Goal: Use online tool/utility: Utilize a website feature to perform a specific function

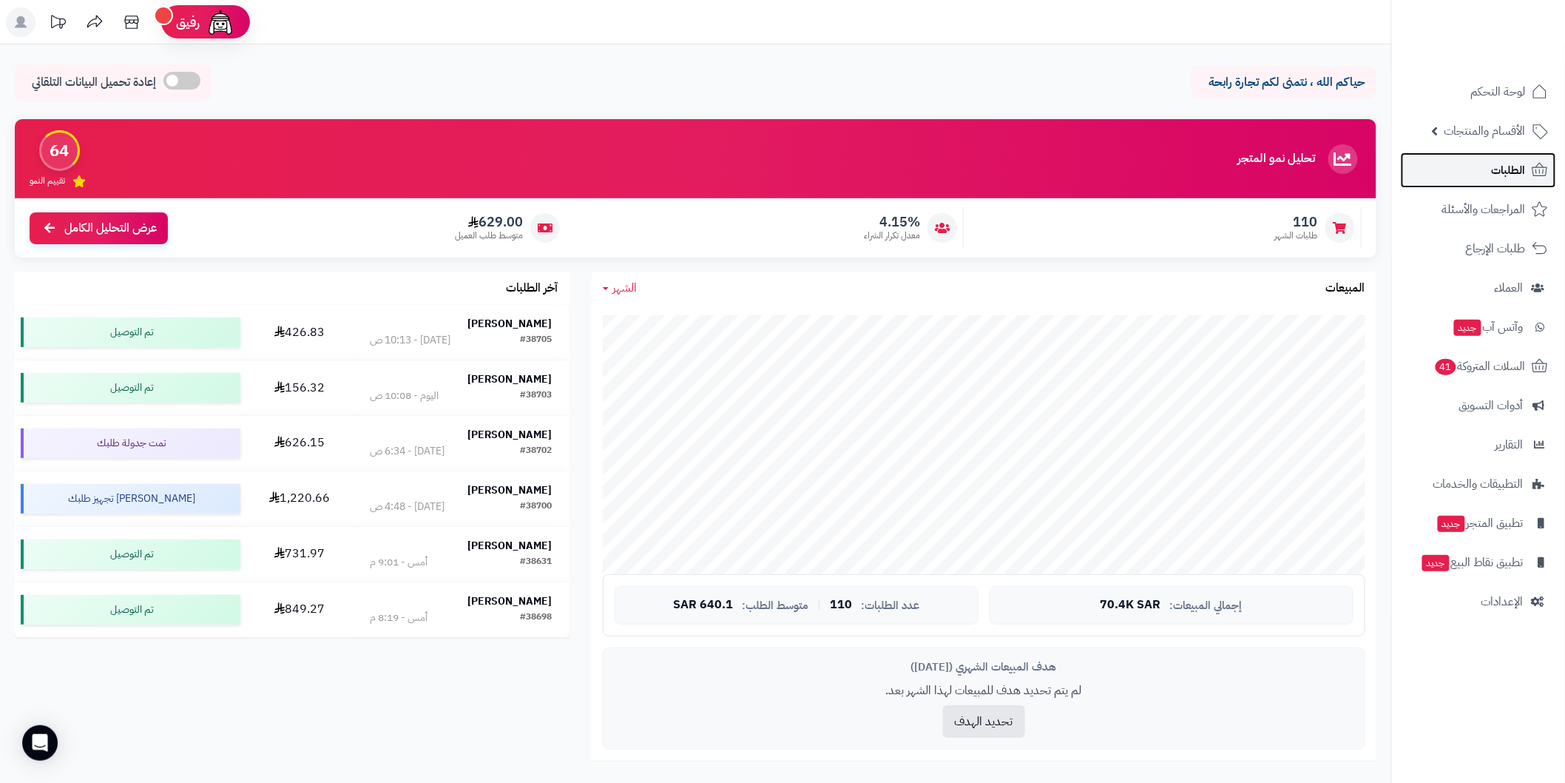
click at [1528, 168] on link "الطلبات" at bounding box center [1478, 170] width 155 height 36
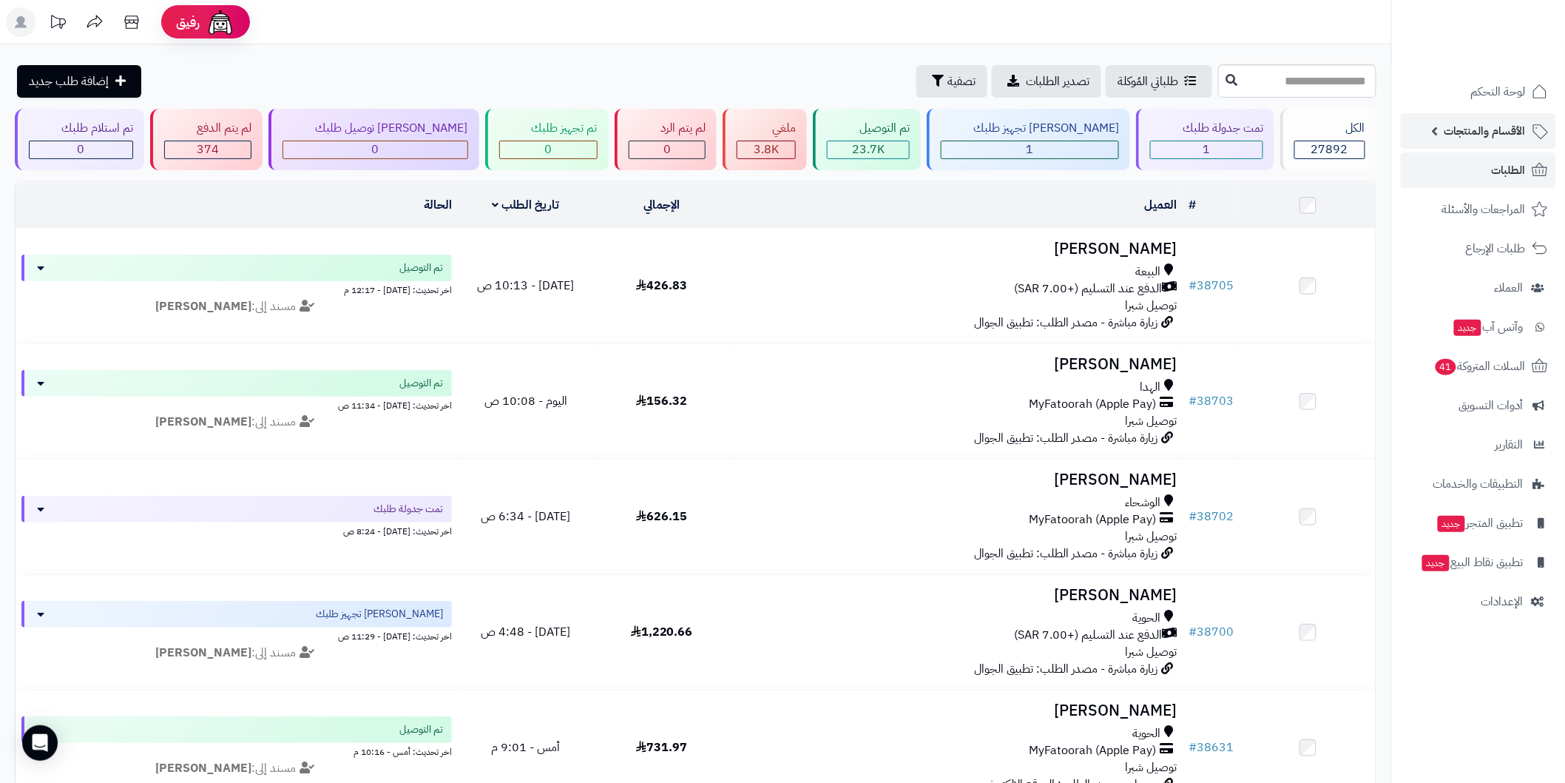
click at [1478, 133] on span "الأقسام والمنتجات" at bounding box center [1484, 131] width 81 height 21
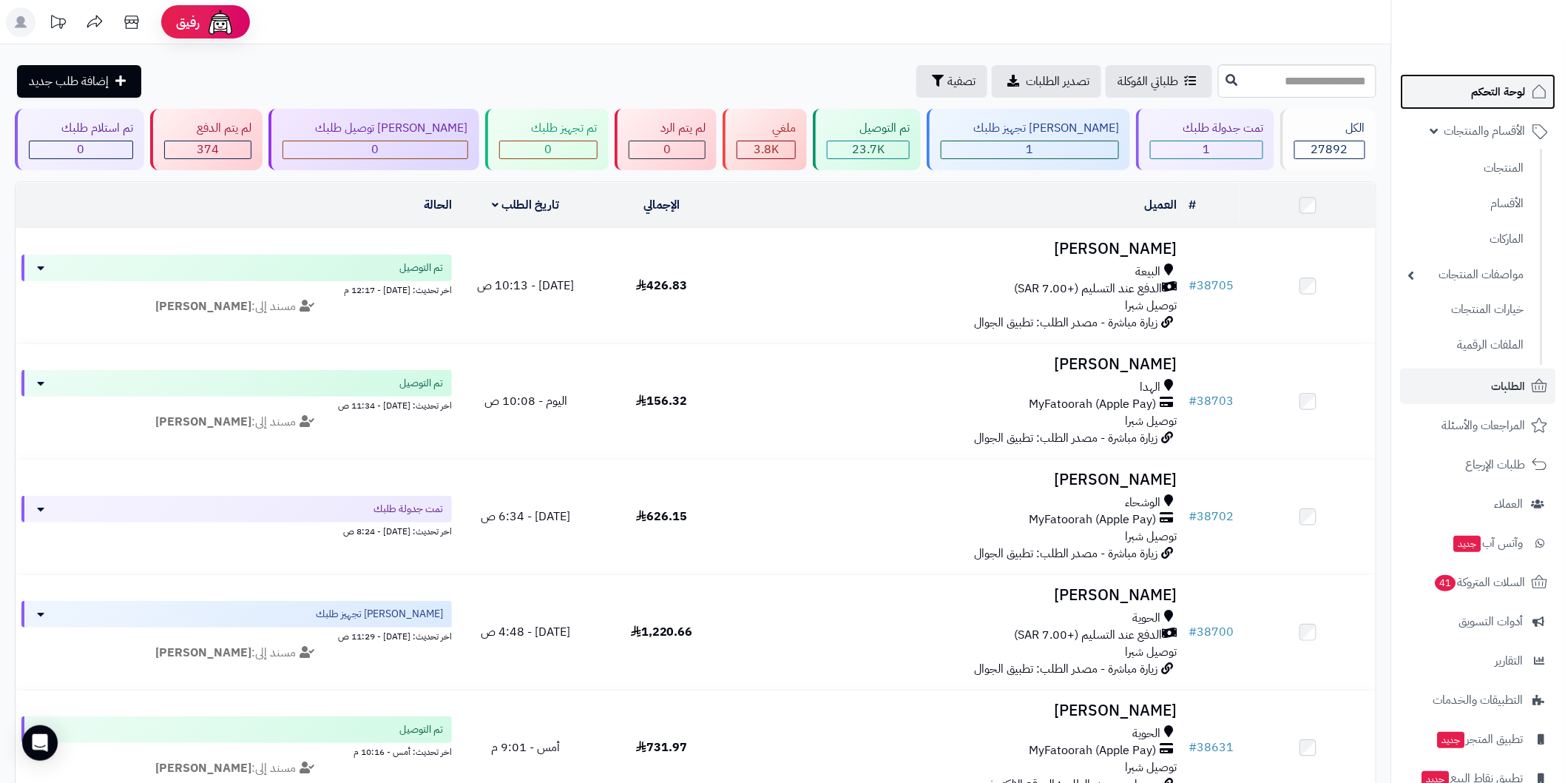
click at [1489, 109] on link "لوحة التحكم" at bounding box center [1478, 92] width 155 height 36
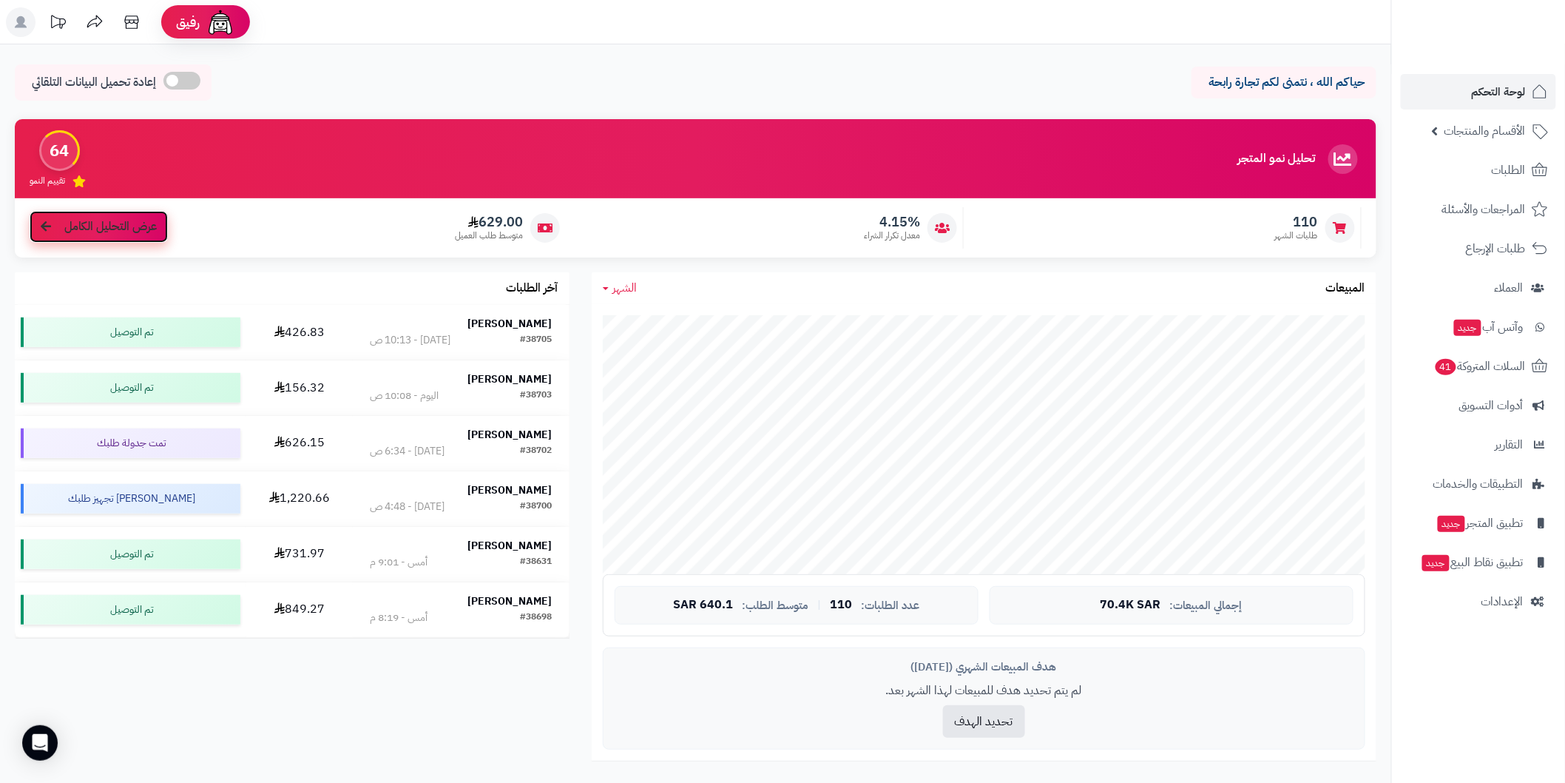
click at [115, 220] on span "عرض التحليل الكامل" at bounding box center [110, 226] width 92 height 17
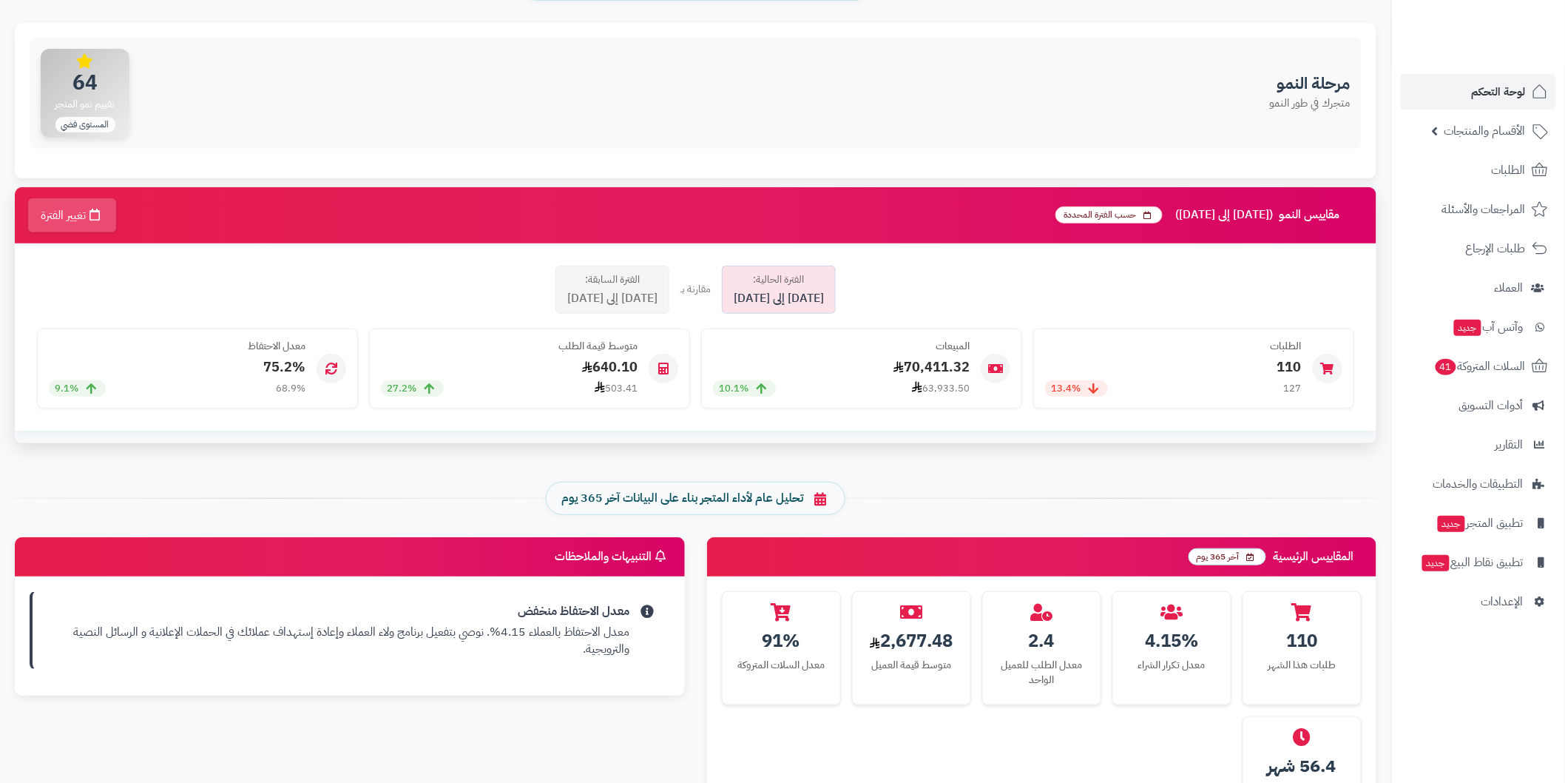
scroll to position [164, 0]
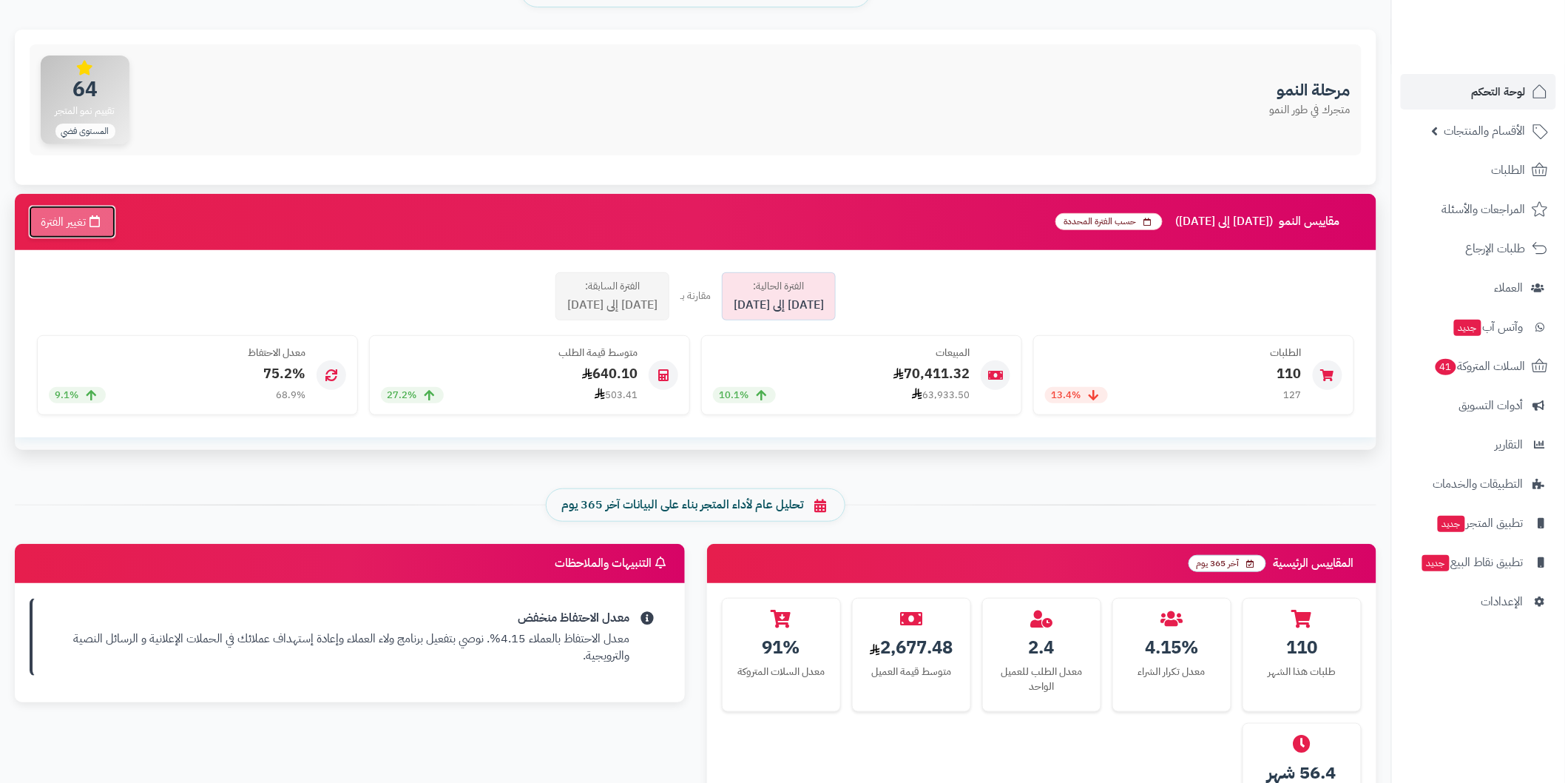
click at [100, 223] on icon "button" at bounding box center [94, 221] width 10 height 12
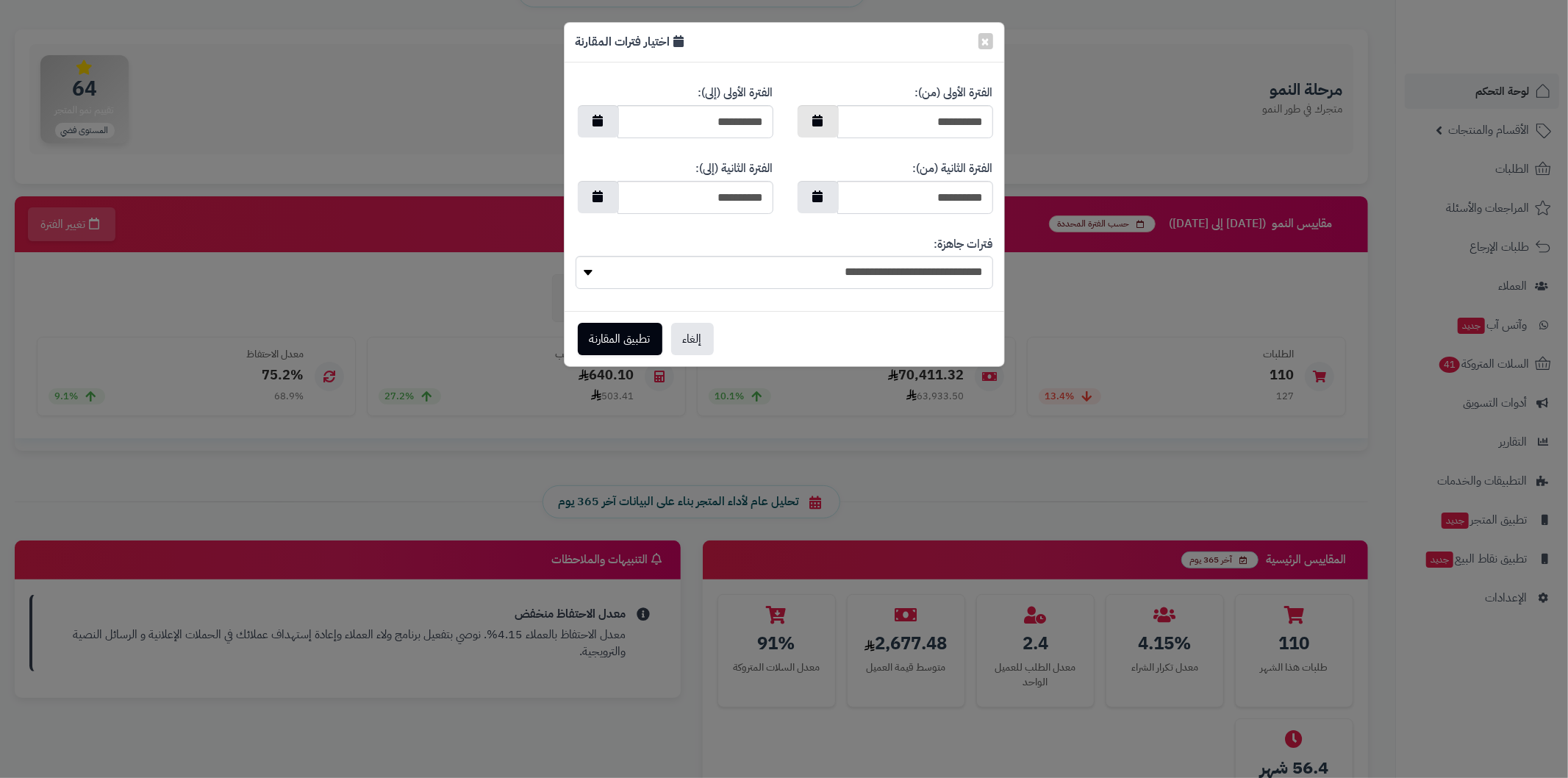
click at [827, 119] on button "button" at bounding box center [817, 121] width 41 height 33
click at [964, 158] on th "‹" at bounding box center [966, 155] width 27 height 22
click at [912, 194] on td "1" at bounding box center [913, 199] width 27 height 22
click at [827, 116] on button "button" at bounding box center [817, 121] width 41 height 33
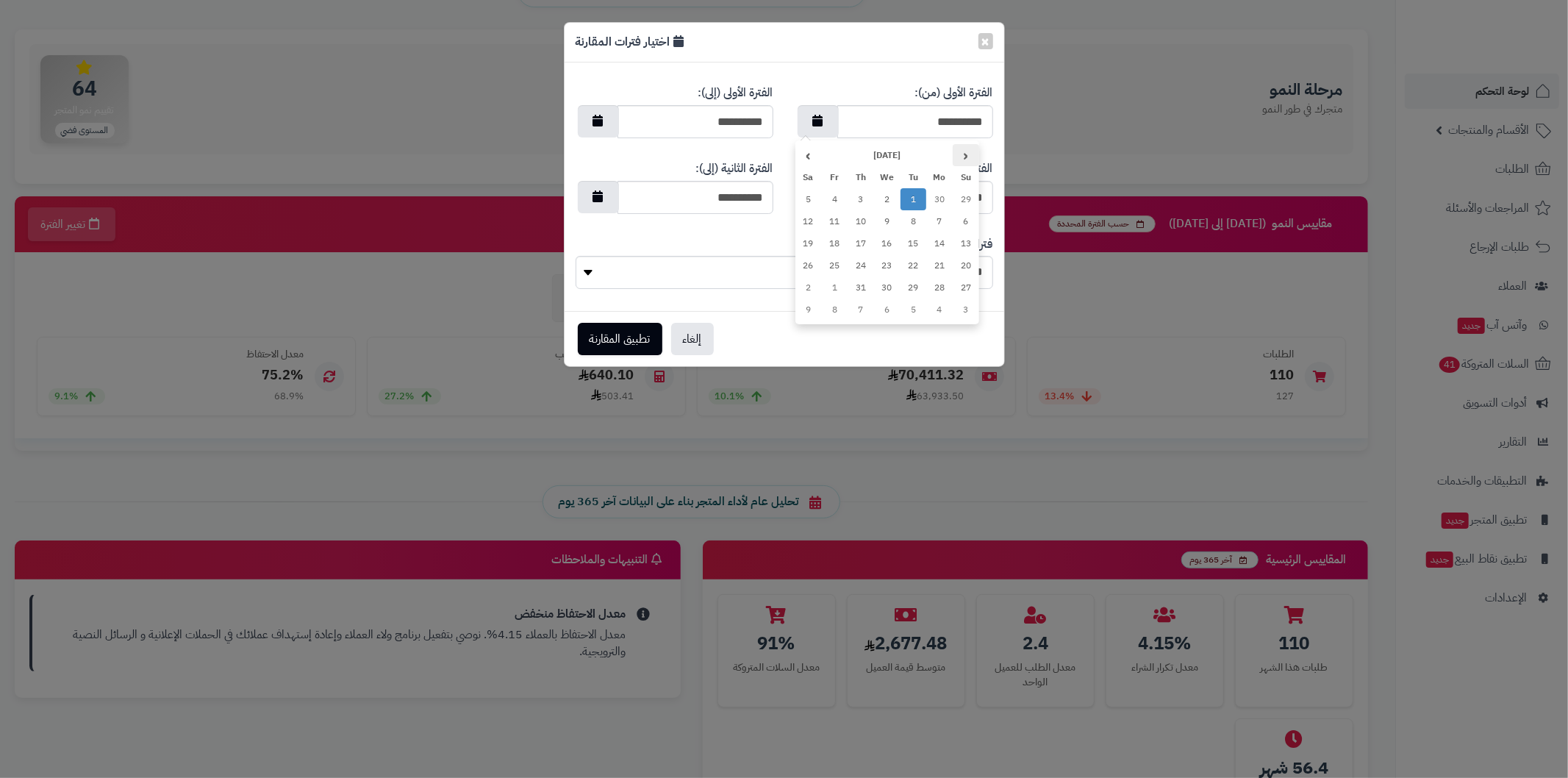
click at [958, 152] on th "‹" at bounding box center [966, 155] width 27 height 22
click at [958, 217] on td "1" at bounding box center [966, 222] width 27 height 22
type input "**********"
click at [599, 127] on button "button" at bounding box center [597, 121] width 41 height 33
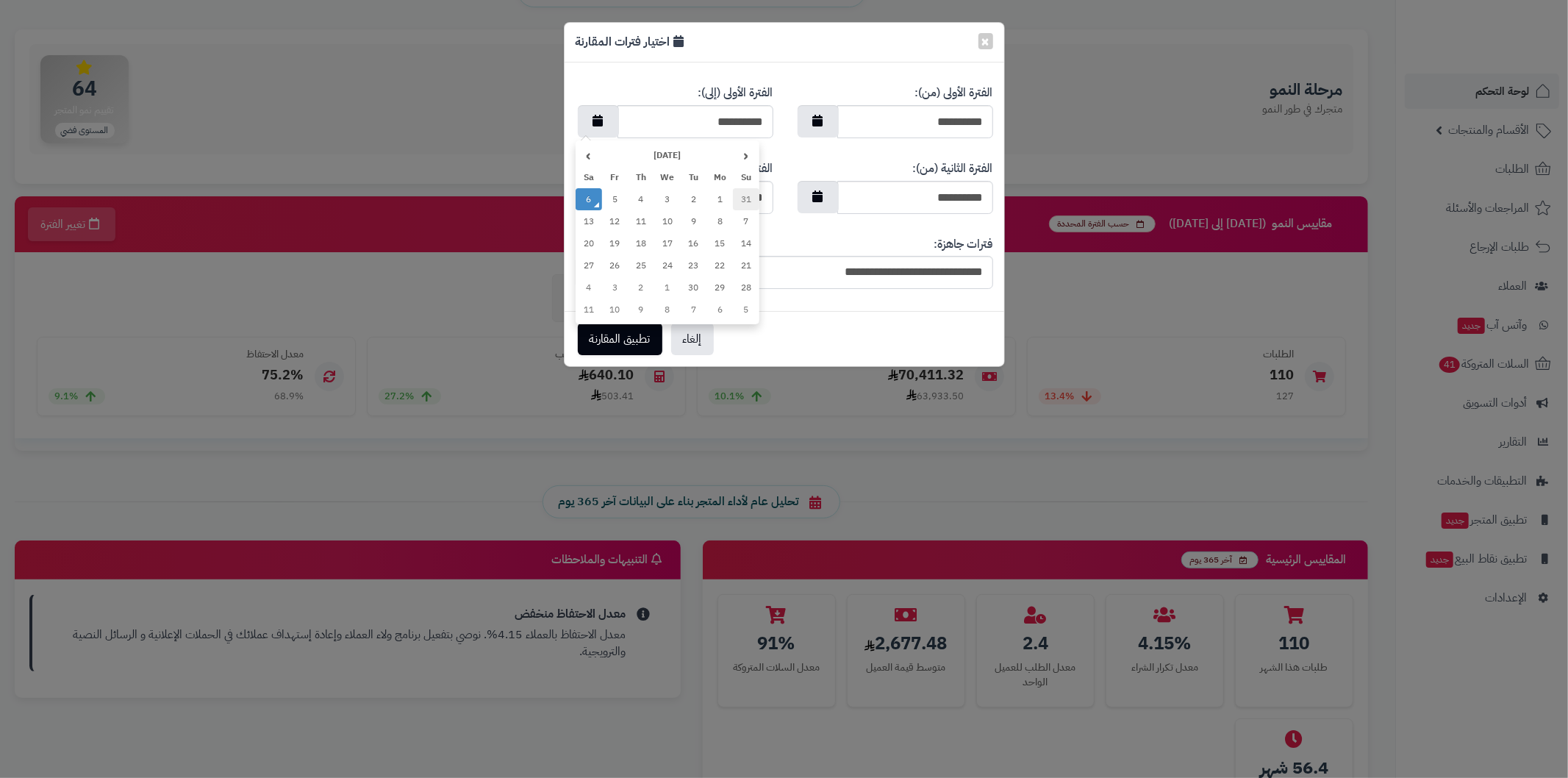
click at [743, 196] on td "31" at bounding box center [745, 199] width 27 height 22
type input "**********"
click at [829, 210] on button "button" at bounding box center [817, 197] width 41 height 33
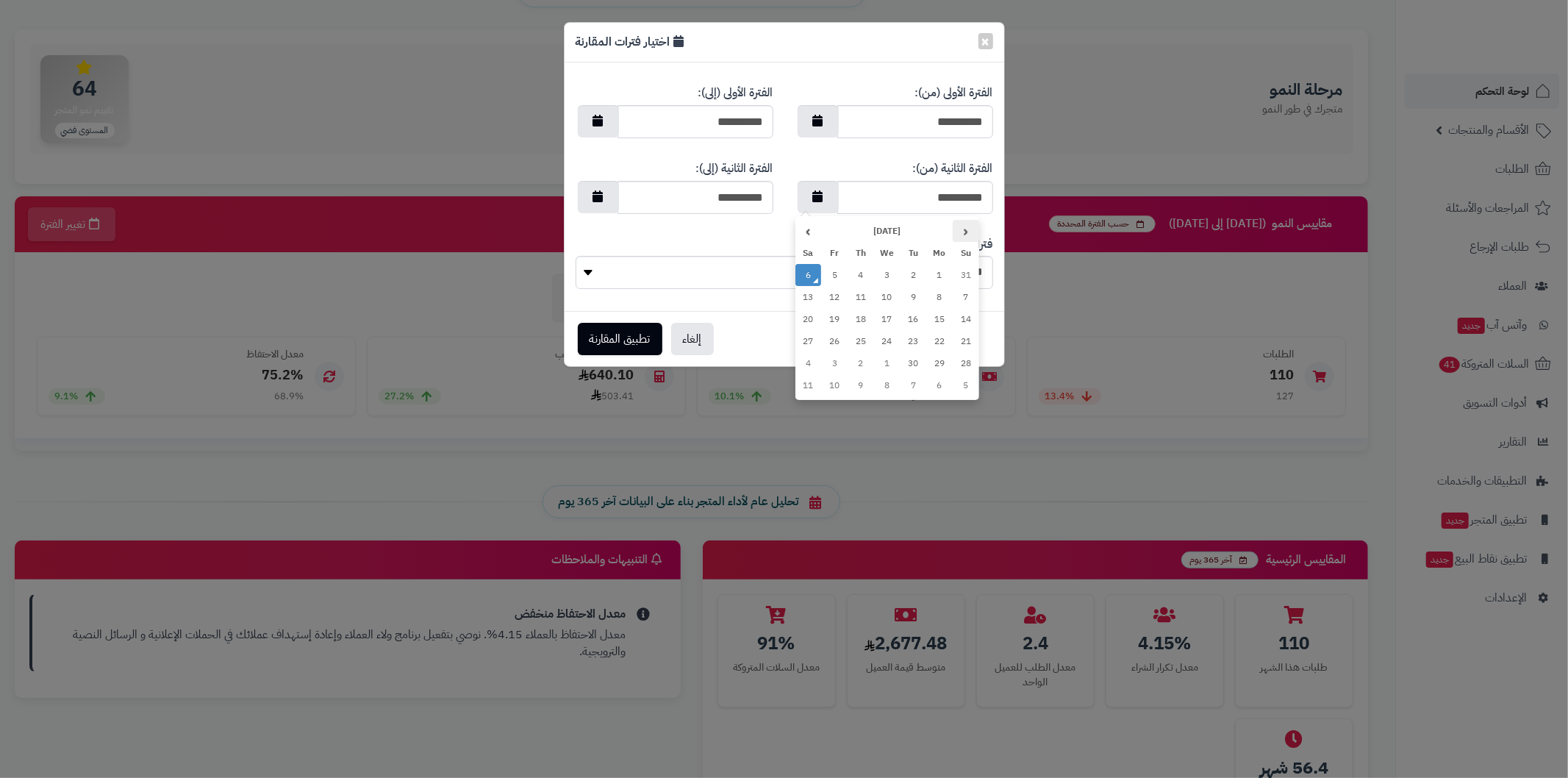
click at [964, 225] on th "‹" at bounding box center [966, 231] width 27 height 22
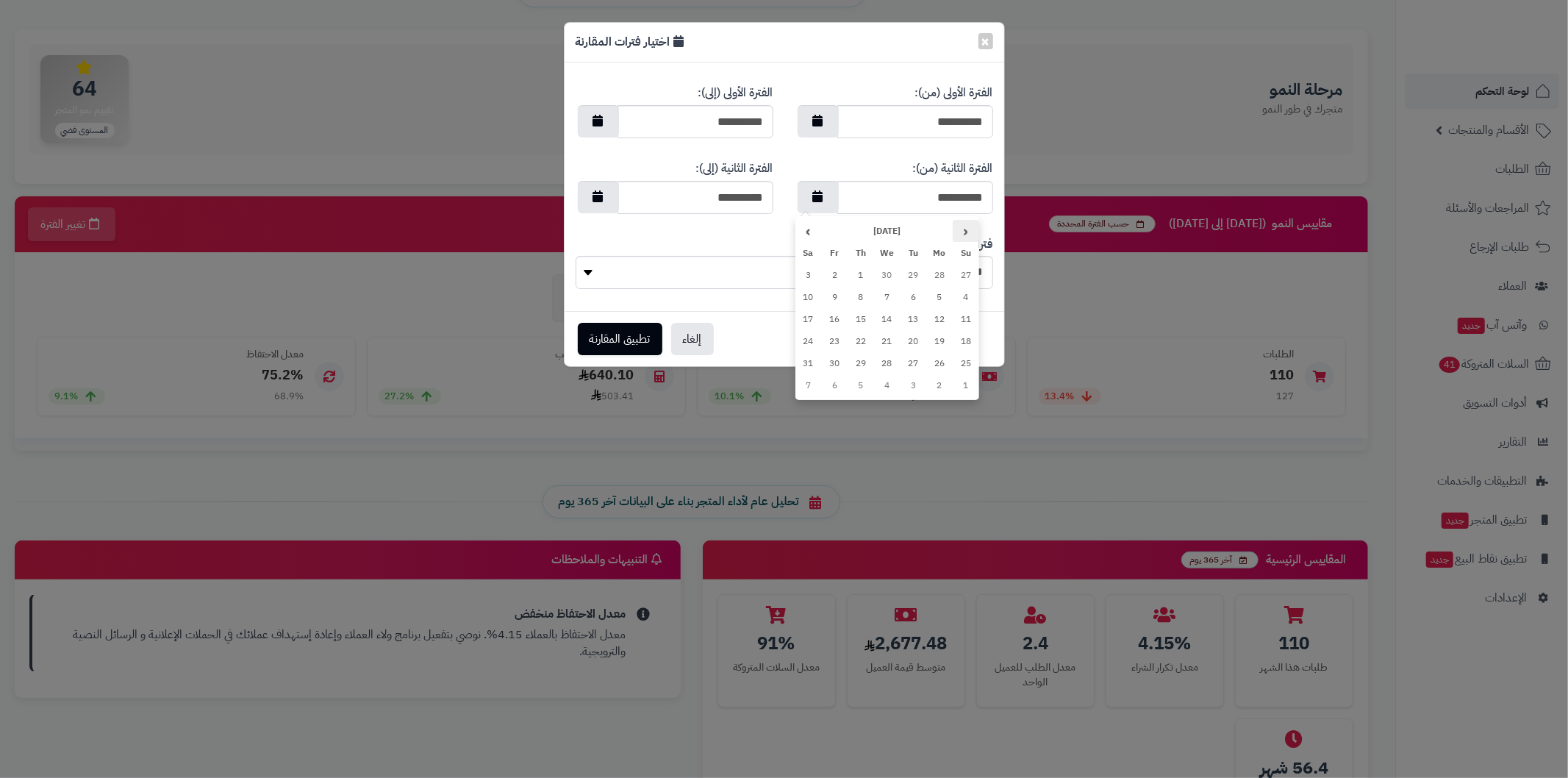
click at [964, 225] on th "‹" at bounding box center [966, 231] width 27 height 22
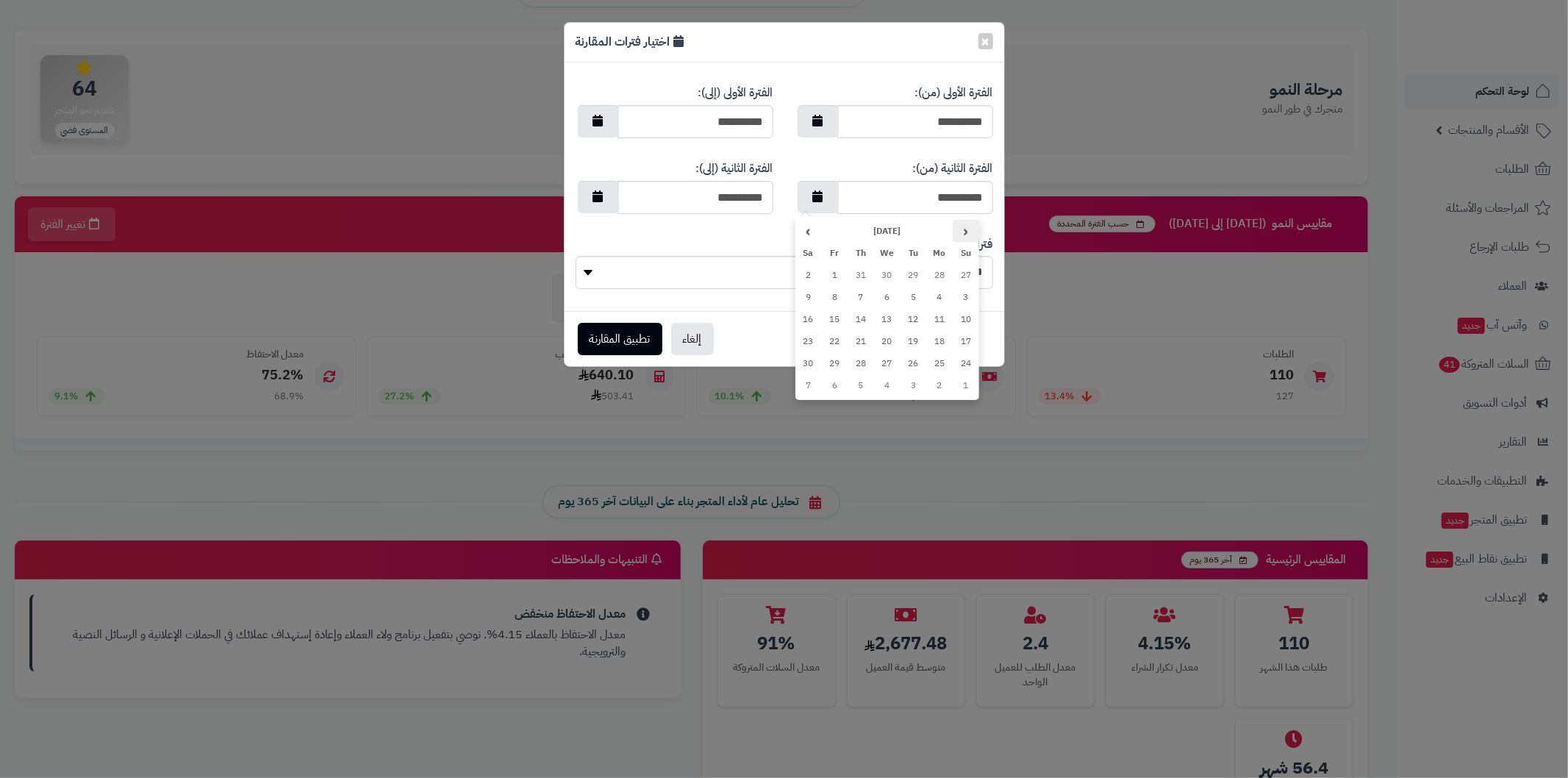
click at [964, 225] on th "‹" at bounding box center [966, 231] width 27 height 22
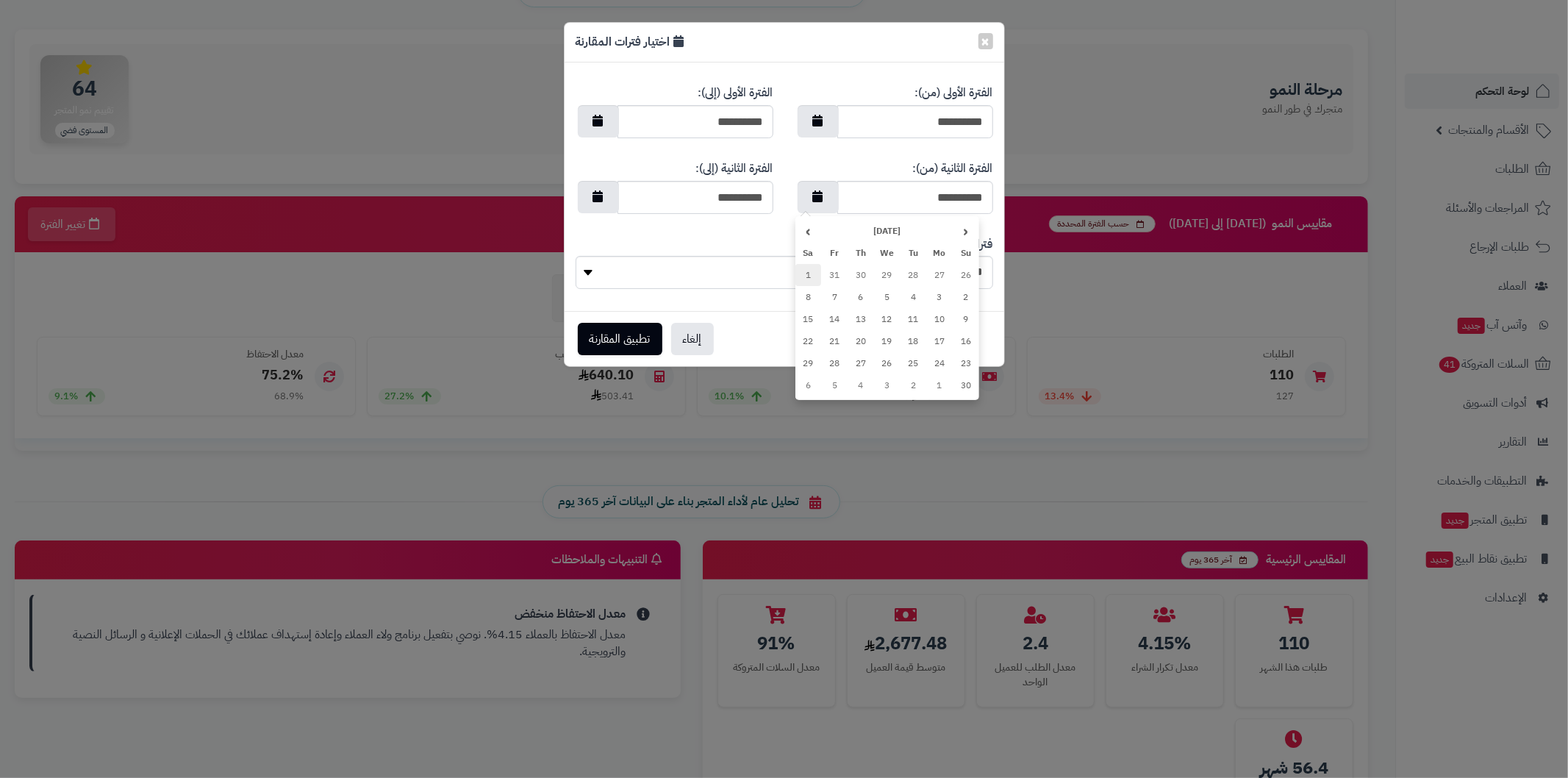
click at [812, 274] on td "1" at bounding box center [808, 275] width 27 height 22
type input "**********"
click at [604, 202] on button "button" at bounding box center [597, 197] width 41 height 33
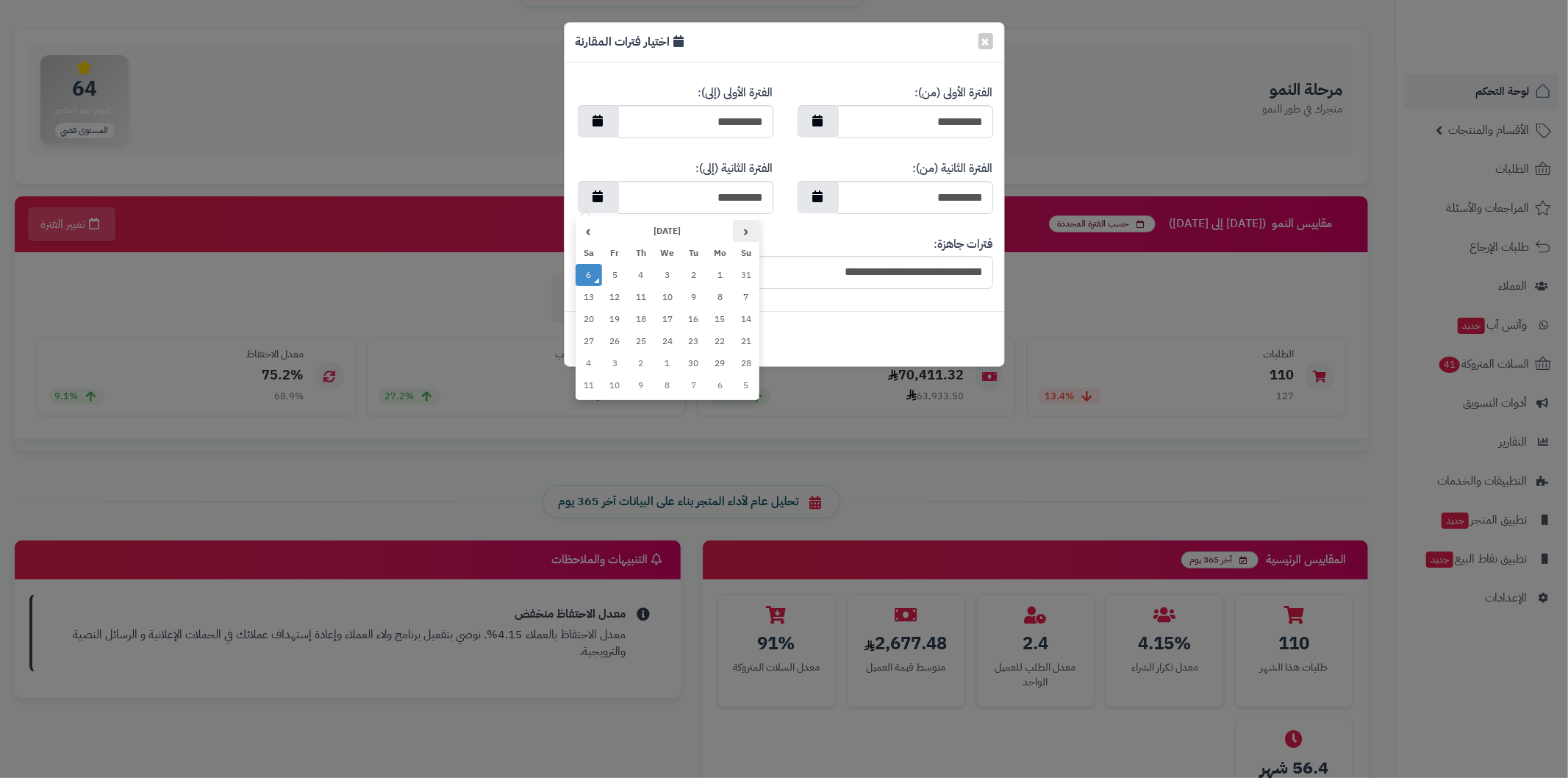
click at [742, 224] on th "‹" at bounding box center [745, 231] width 27 height 22
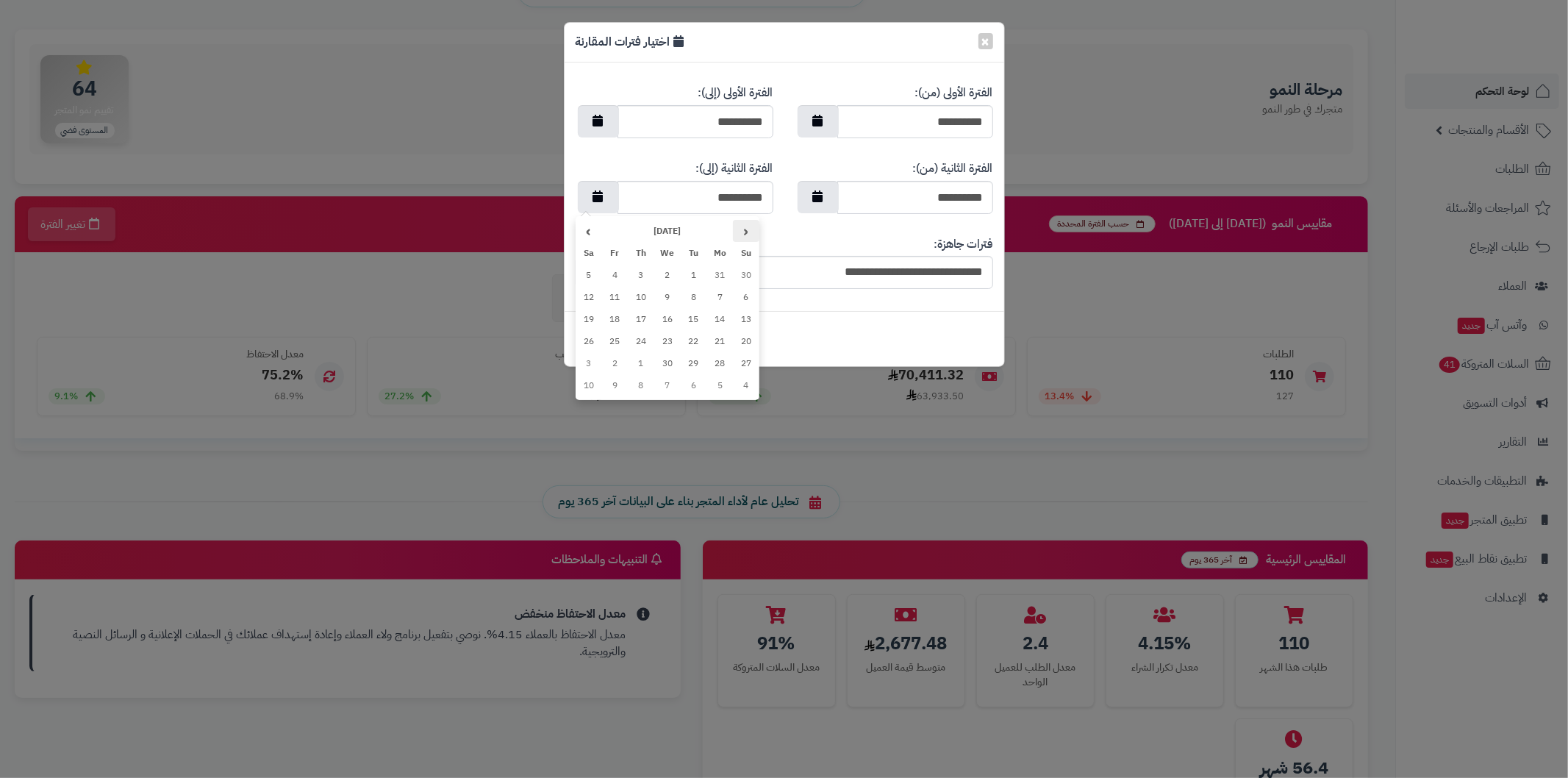
click at [742, 224] on th "‹" at bounding box center [745, 231] width 27 height 22
click at [741, 224] on th "‹" at bounding box center [745, 231] width 27 height 22
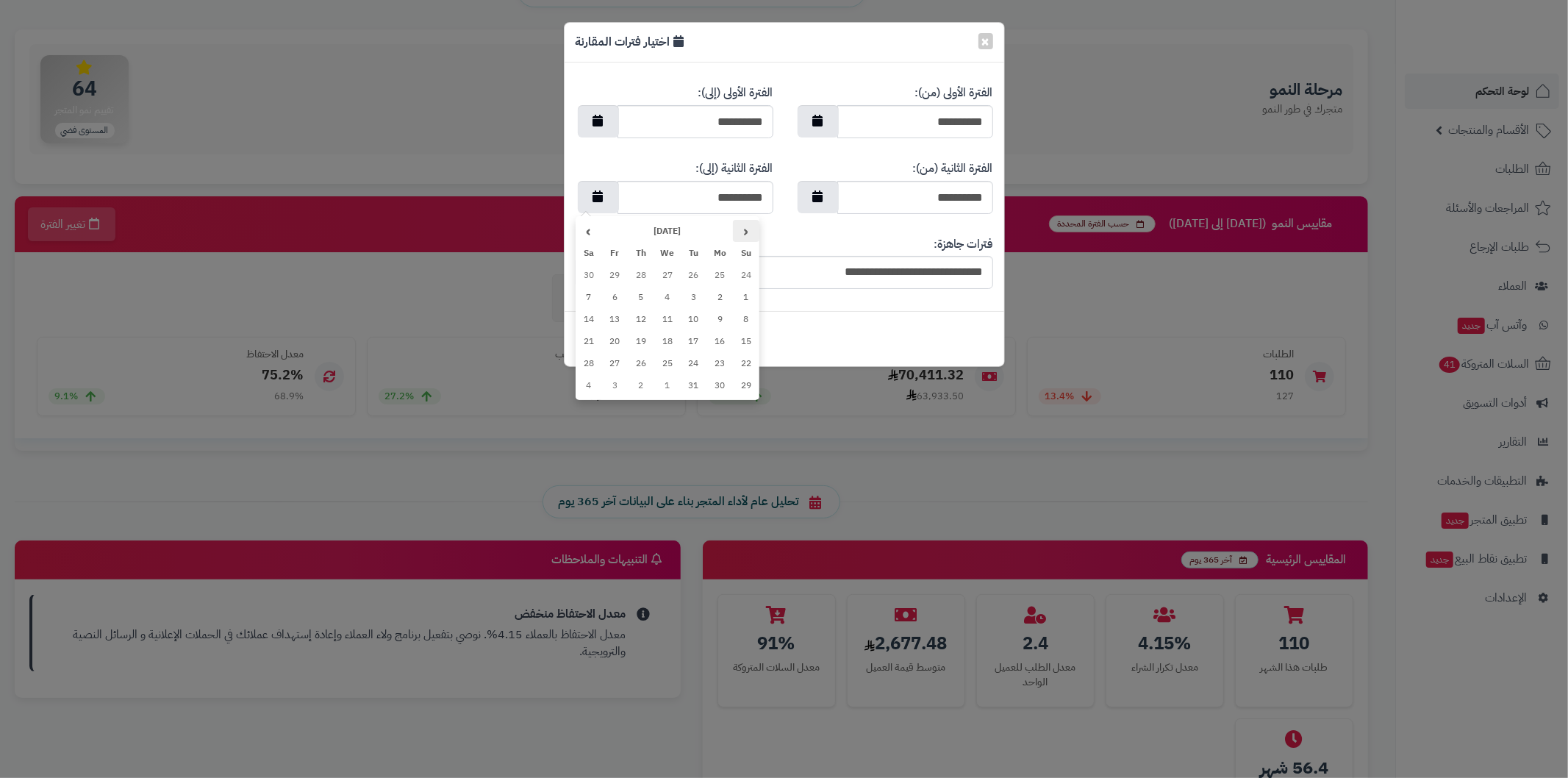
click at [741, 224] on th "‹" at bounding box center [745, 231] width 27 height 22
click at [594, 231] on th "›" at bounding box center [588, 231] width 27 height 22
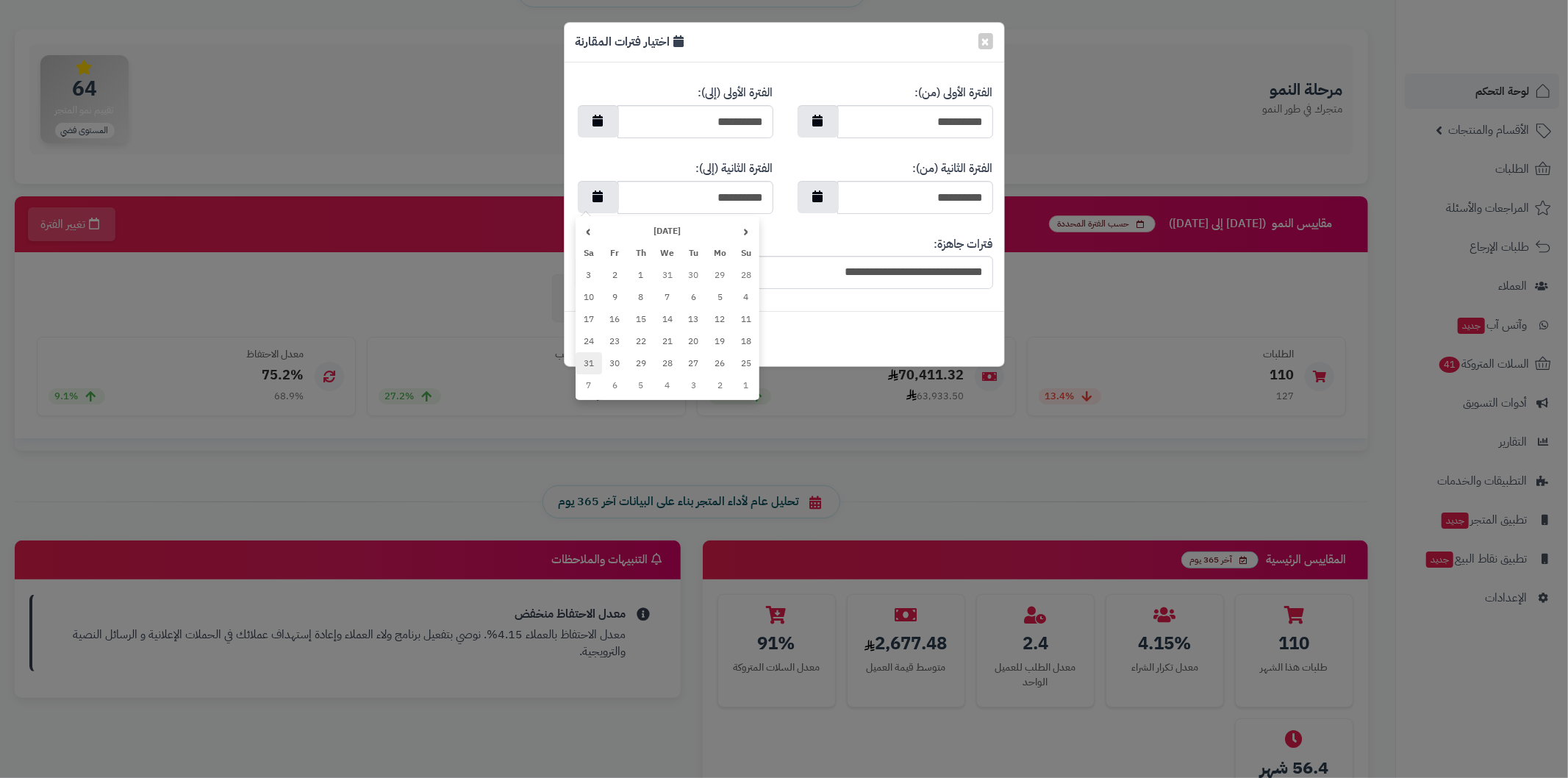
click at [591, 361] on td "31" at bounding box center [588, 363] width 27 height 22
type input "**********"
click at [631, 340] on button "تطبيق المقارنة" at bounding box center [619, 339] width 84 height 33
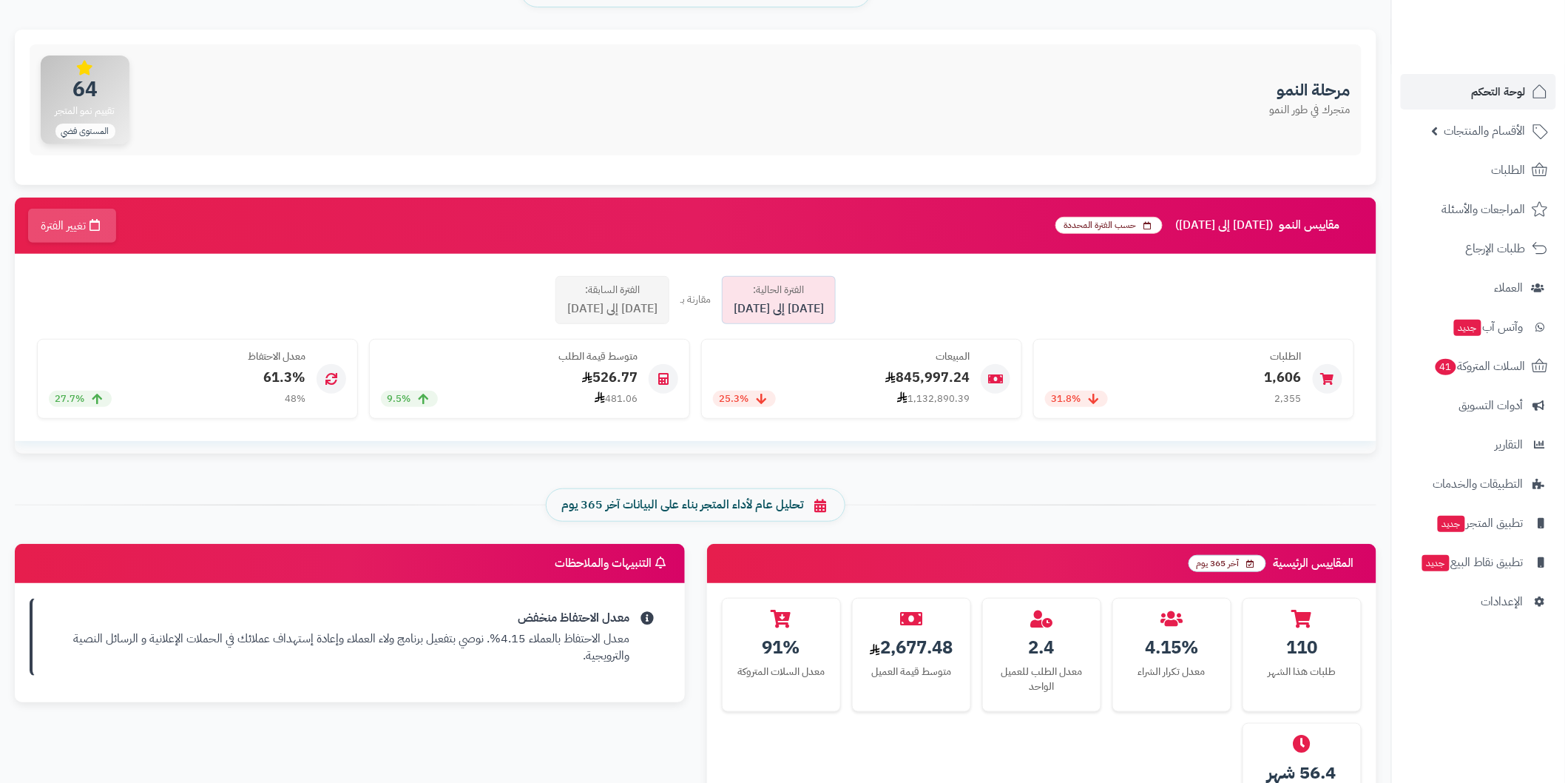
click at [905, 476] on div "تحليل عام لأداء المتجر بناء على البيانات آخر 365 يوم" at bounding box center [696, 505] width 1406 height 78
